Goal: Navigation & Orientation: Find specific page/section

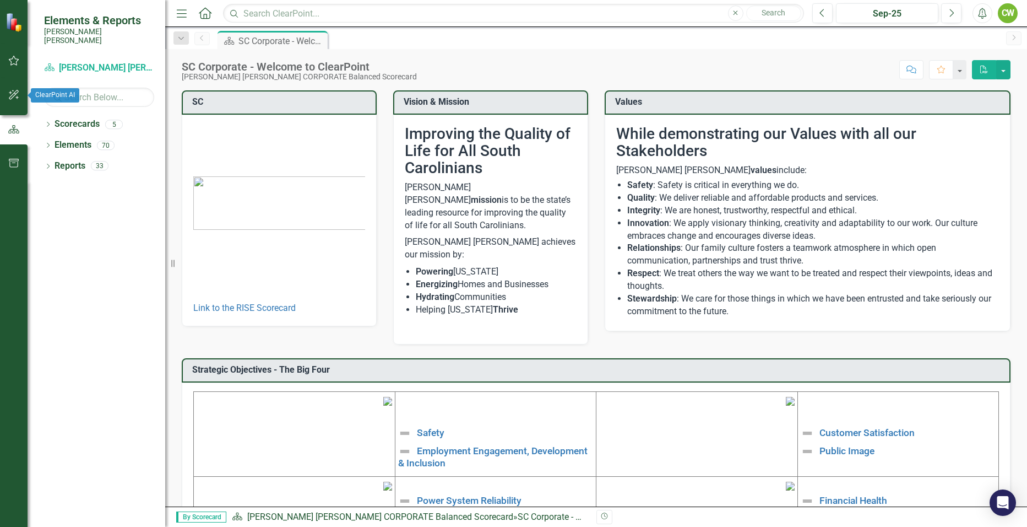
click at [12, 99] on icon "button" at bounding box center [14, 95] width 10 height 10
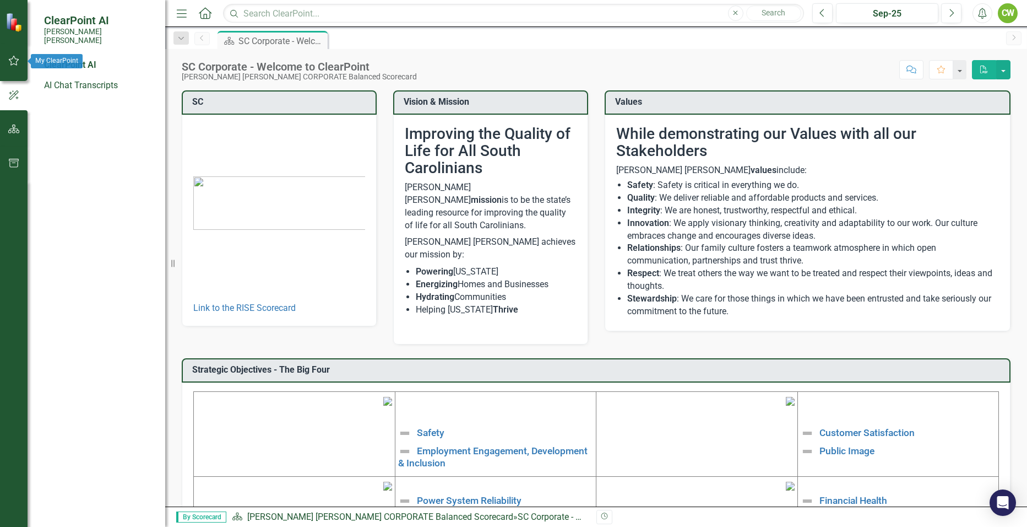
click at [15, 59] on icon "button" at bounding box center [14, 61] width 10 height 10
click at [71, 79] on link "My Workspace" at bounding box center [99, 85] width 110 height 13
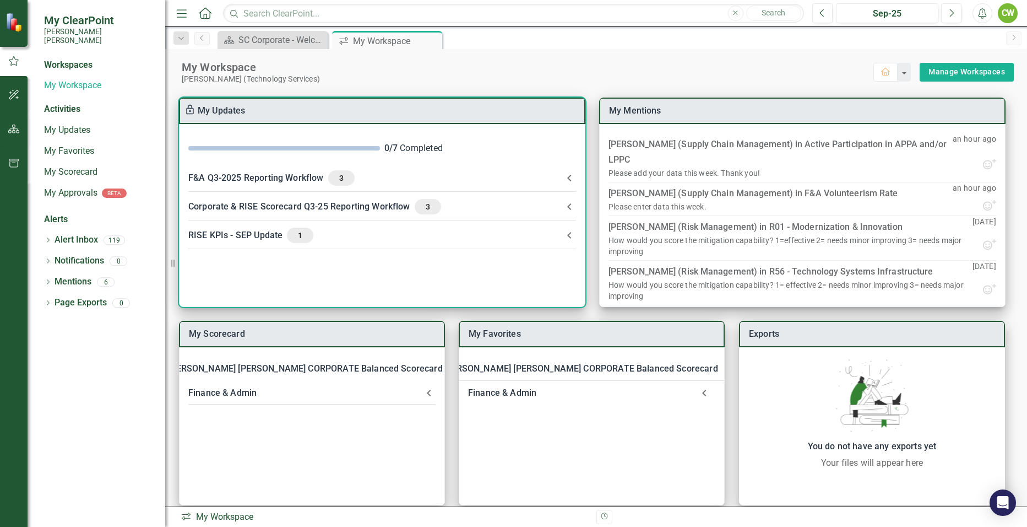
click at [281, 205] on div "Corporate & RISE Scorecard Q3-25 Reporting Workflow 3" at bounding box center [375, 206] width 375 height 15
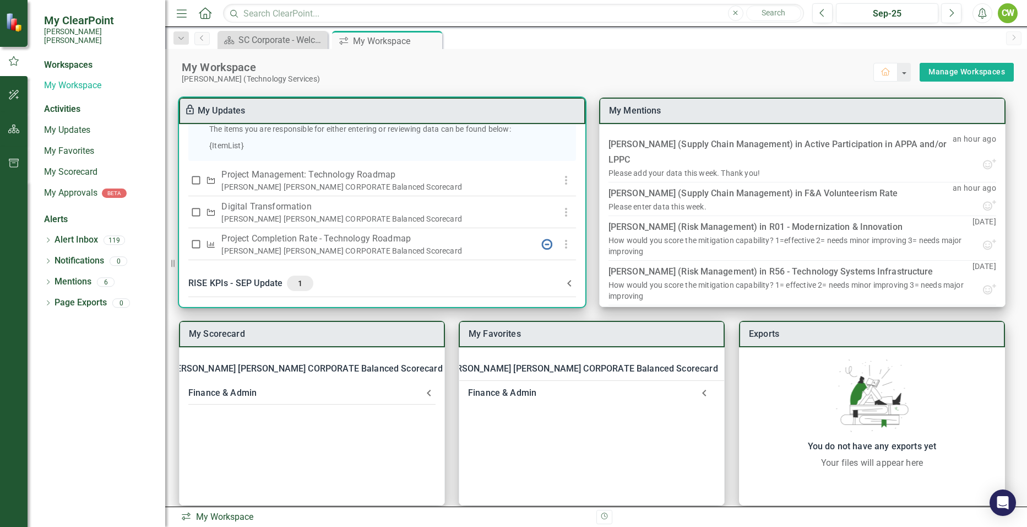
scroll to position [329, 0]
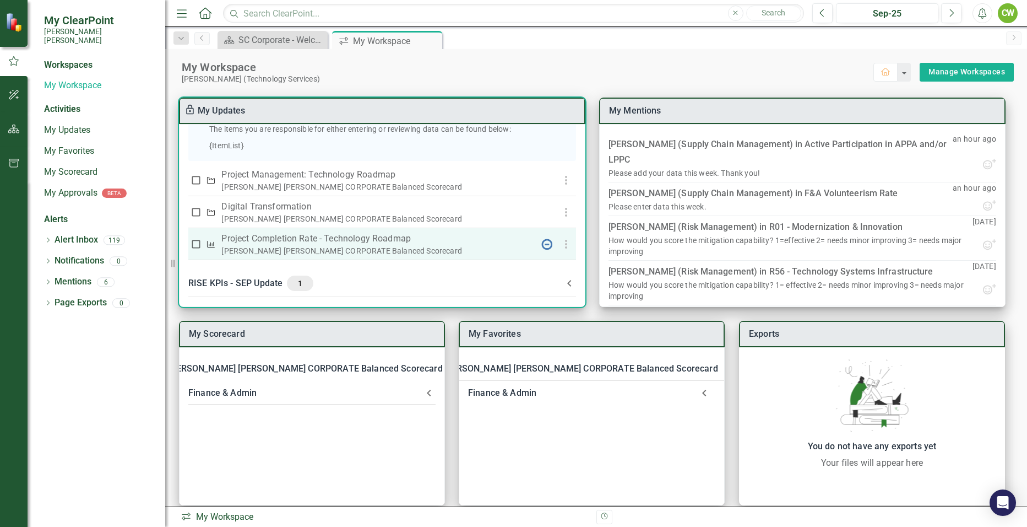
click at [373, 239] on p "Project Completion Rate - Technology Roadmap" at bounding box center [374, 238] width 307 height 13
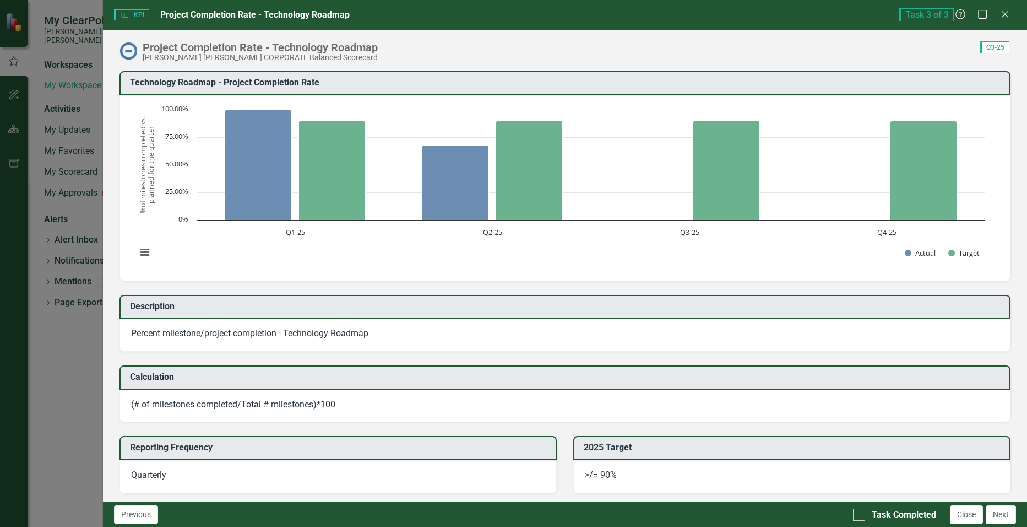
click at [57, 340] on div "KPI KPI Project Completion Rate - Technology Roadmap Task 3 of 3 Help Maximize …" at bounding box center [513, 263] width 1027 height 527
click at [1009, 15] on icon "Close" at bounding box center [1005, 14] width 14 height 10
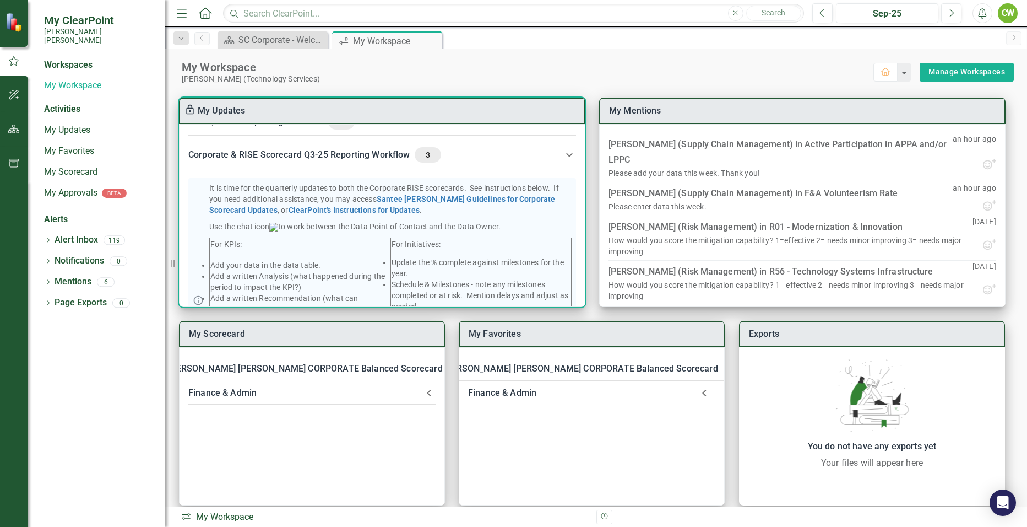
scroll to position [53, 0]
click at [345, 159] on div "Corporate & RISE Scorecard Q3-25 Reporting Workflow 3" at bounding box center [375, 157] width 375 height 15
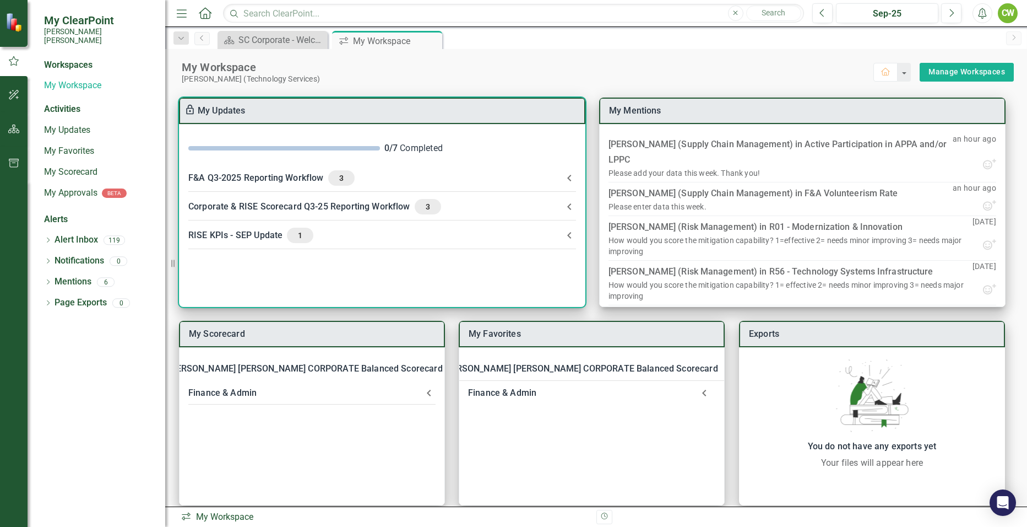
scroll to position [0, 0]
click at [269, 175] on div "F&A Q3-2025 Reporting Workflow 3" at bounding box center [375, 177] width 375 height 15
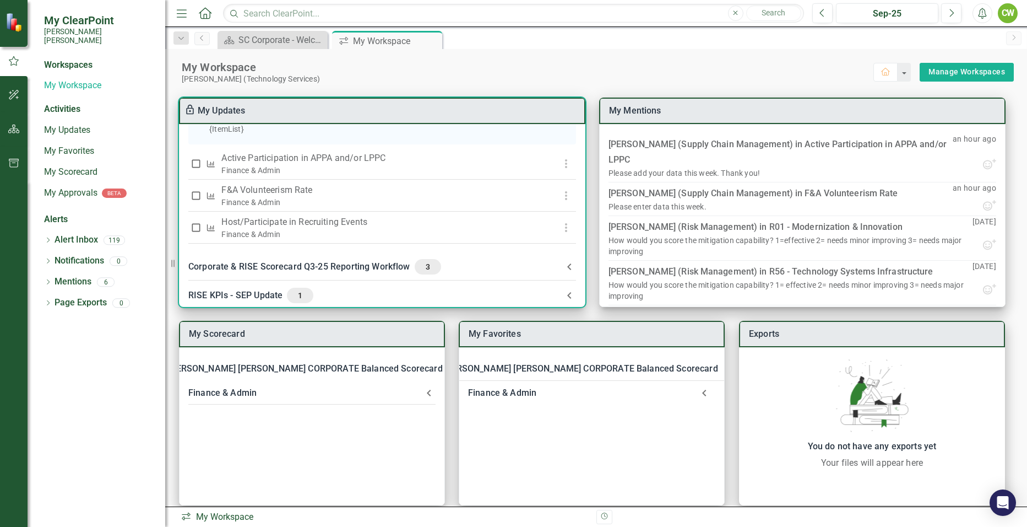
scroll to position [275, 0]
